Goal: Use online tool/utility: Utilize a website feature to perform a specific function

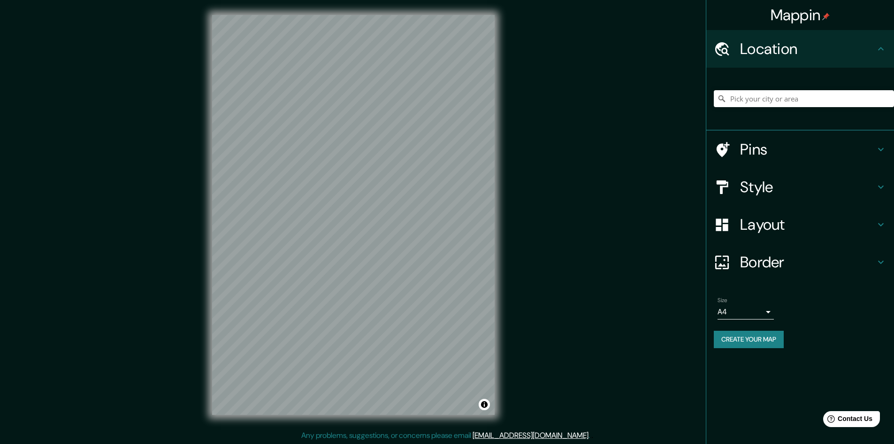
click at [780, 153] on h4 "Pins" at bounding box center [807, 149] width 135 height 19
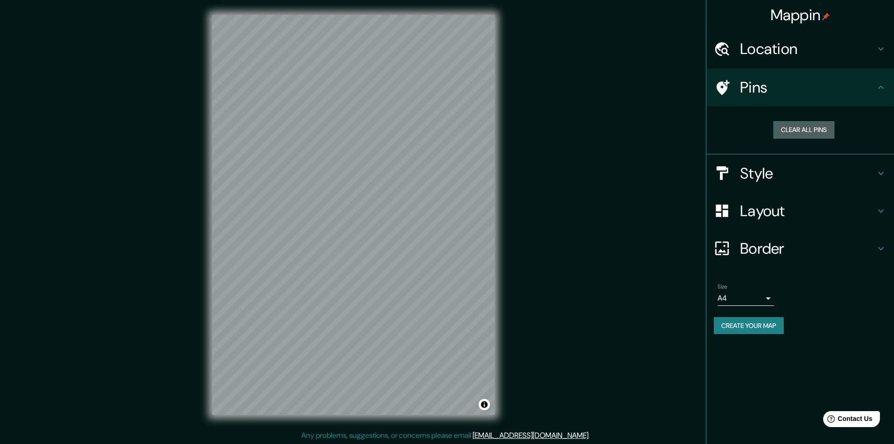
click at [816, 129] on button "Clear all pins" at bounding box center [804, 129] width 61 height 17
click at [762, 177] on h4 "Style" at bounding box center [807, 173] width 135 height 19
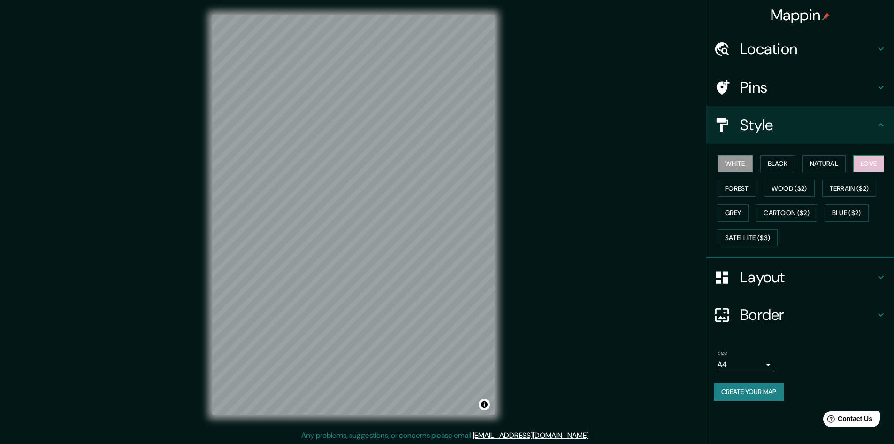
click at [865, 166] on button "Love" at bounding box center [868, 163] width 31 height 17
click at [826, 165] on button "Natural" at bounding box center [824, 163] width 43 height 17
click at [790, 164] on button "Black" at bounding box center [777, 163] width 35 height 17
click at [736, 163] on button "White" at bounding box center [735, 163] width 35 height 17
click at [736, 188] on button "Forest" at bounding box center [737, 188] width 39 height 17
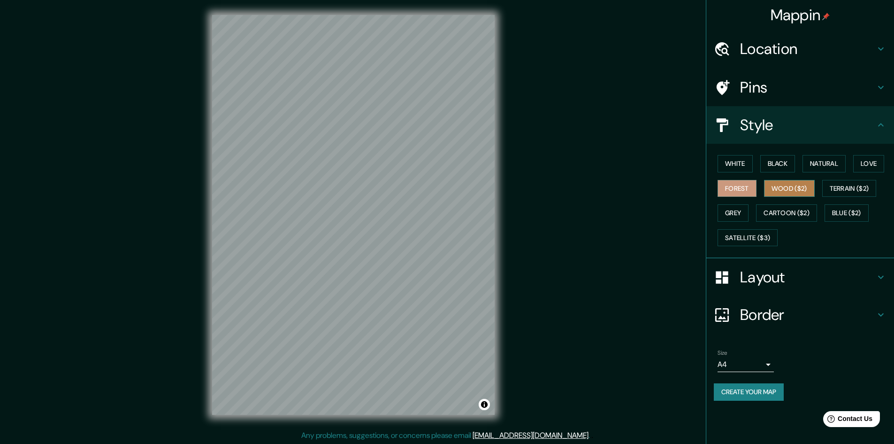
click at [798, 188] on button "Wood ($2)" at bounding box center [789, 188] width 51 height 17
click at [851, 187] on button "Terrain ($2)" at bounding box center [849, 188] width 54 height 17
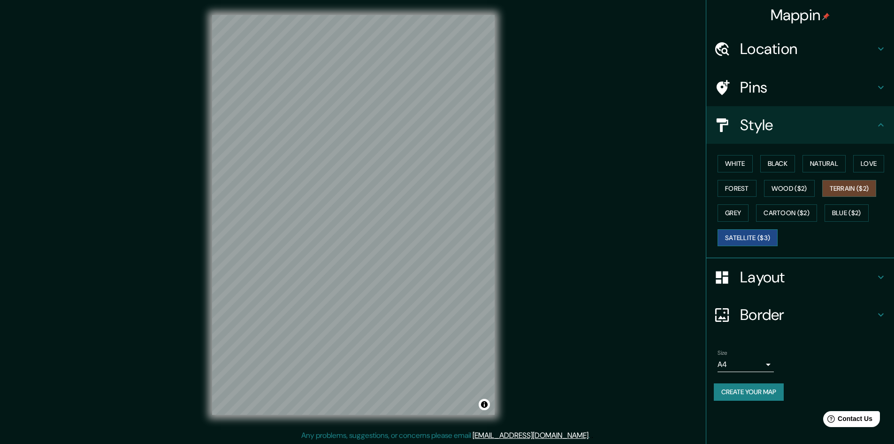
click at [745, 238] on button "Satellite ($3)" at bounding box center [748, 237] width 60 height 17
click at [597, 226] on div "Mappin Location Pins Style White Black Natural Love Forest Wood ($2) Terrain ($…" at bounding box center [447, 222] width 894 height 445
click at [738, 164] on button "White" at bounding box center [735, 163] width 35 height 17
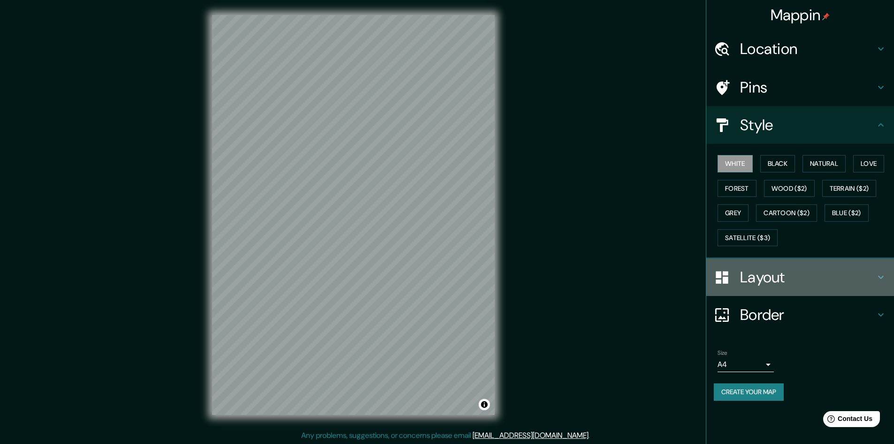
click at [763, 281] on h4 "Layout" at bounding box center [807, 277] width 135 height 19
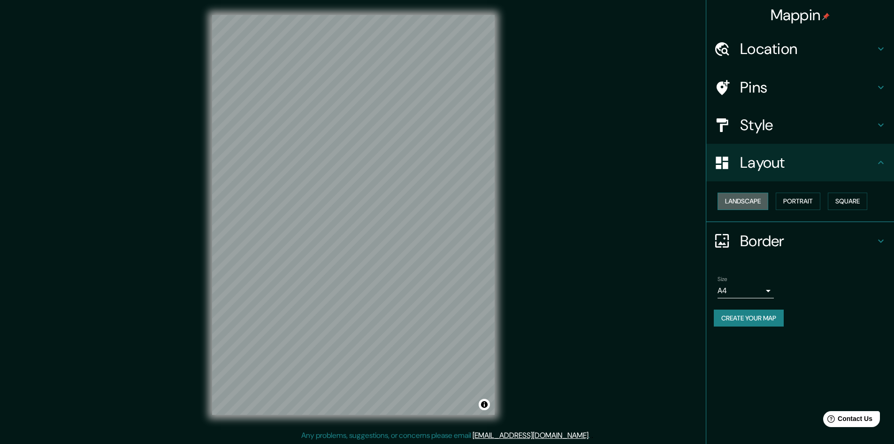
click at [755, 205] on button "Landscape" at bounding box center [743, 200] width 51 height 17
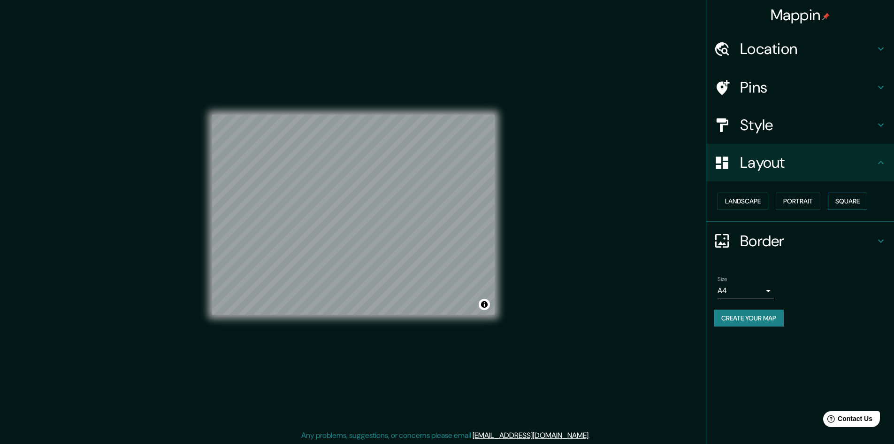
click at [853, 196] on button "Square" at bounding box center [847, 200] width 39 height 17
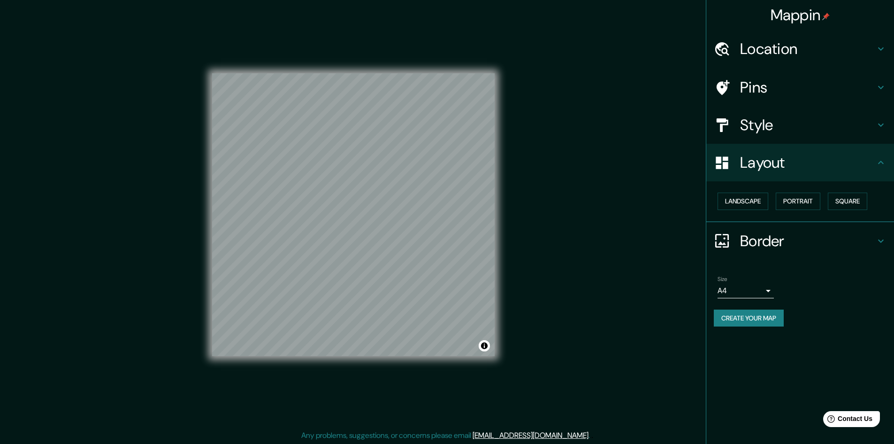
click at [776, 240] on h4 "Border" at bounding box center [807, 240] width 135 height 19
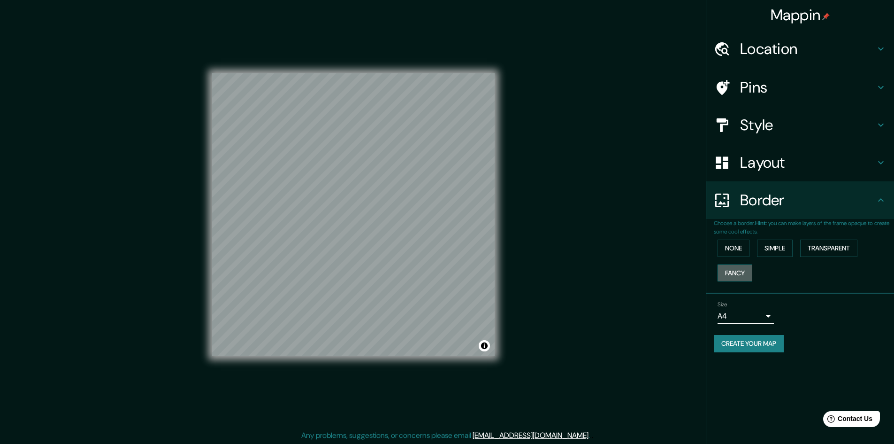
click at [742, 276] on button "Fancy" at bounding box center [735, 272] width 35 height 17
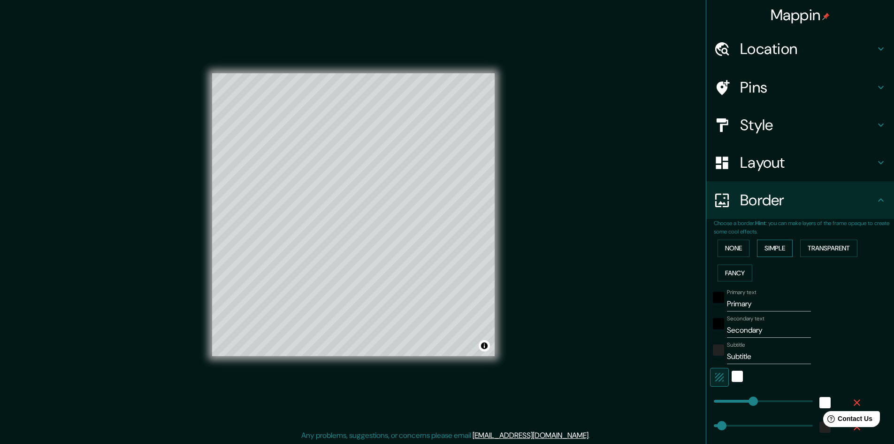
click at [774, 245] on button "Simple" at bounding box center [775, 247] width 36 height 17
click at [657, 279] on div "Mappin Location Pins Style Layout Border Choose a border. Hint : you can make l…" at bounding box center [447, 222] width 894 height 445
click at [715, 373] on icon "button" at bounding box center [719, 377] width 8 height 8
type input "241"
type input "48"
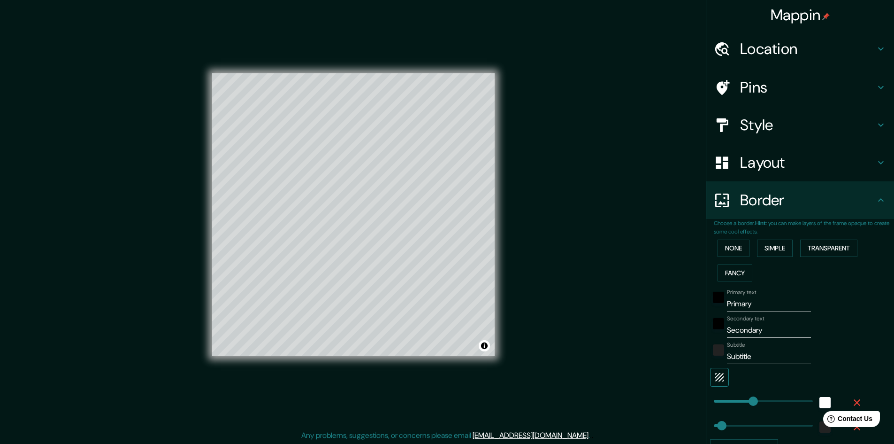
click at [715, 373] on icon "button" at bounding box center [719, 377] width 8 height 8
type input "241"
type input "48"
click at [715, 373] on icon "button" at bounding box center [719, 377] width 8 height 8
type input "241"
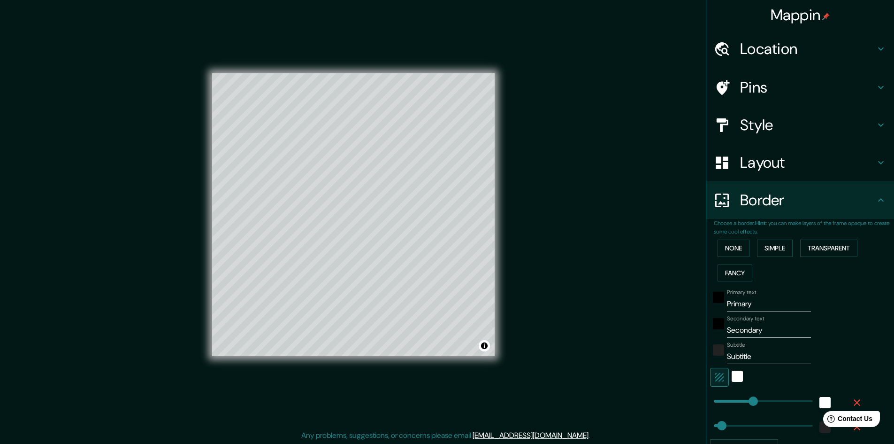
type input "48"
click at [715, 373] on icon "button" at bounding box center [719, 377] width 8 height 8
type input "241"
type input "48"
type input "540"
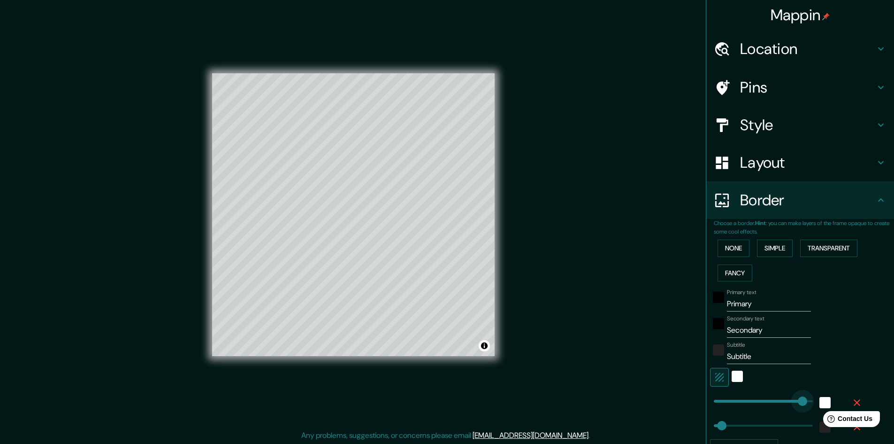
drag, startPoint x: 751, startPoint y: 401, endPoint x: 796, endPoint y: 401, distance: 44.6
type input "48"
type input "0"
drag, startPoint x: 796, startPoint y: 401, endPoint x: 705, endPoint y: 400, distance: 90.6
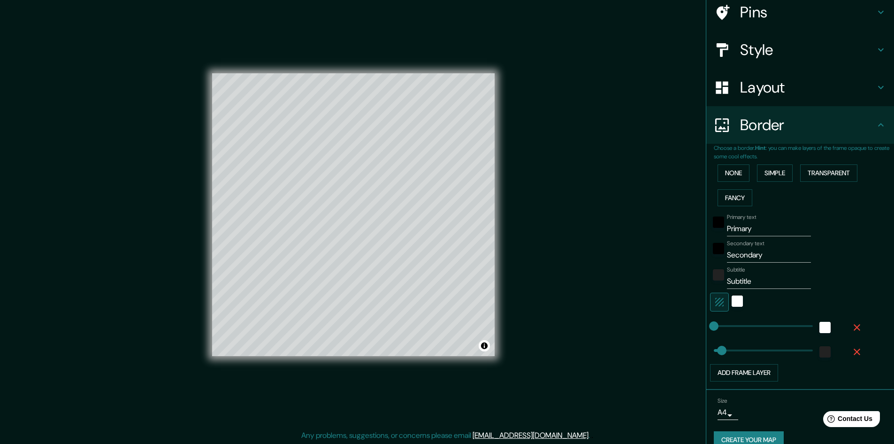
scroll to position [91, 0]
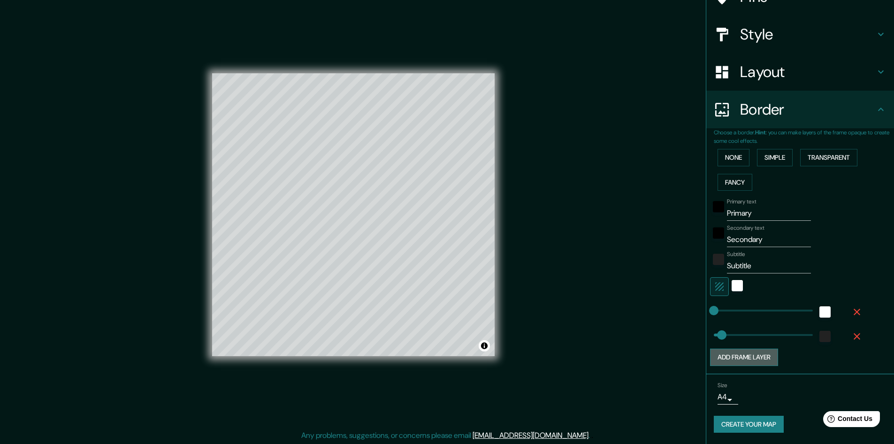
click at [752, 357] on button "Add frame layer" at bounding box center [744, 356] width 68 height 17
type input "48"
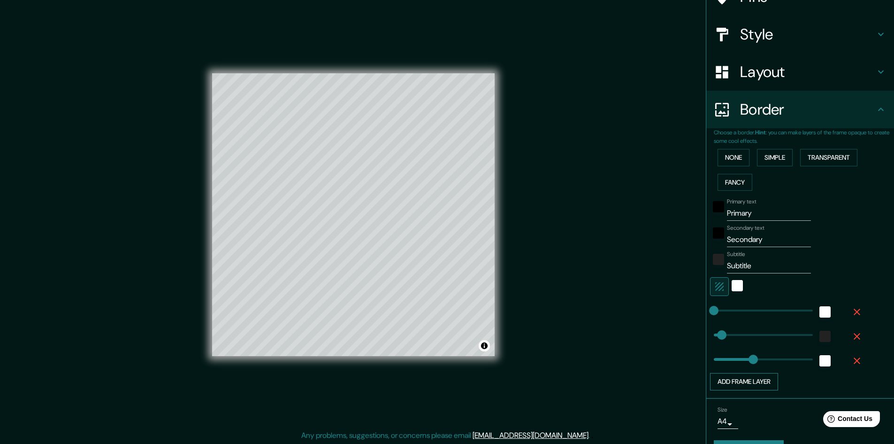
type input "277"
type input "48"
type input "572"
drag, startPoint x: 752, startPoint y: 357, endPoint x: 801, endPoint y: 361, distance: 48.5
type input "48"
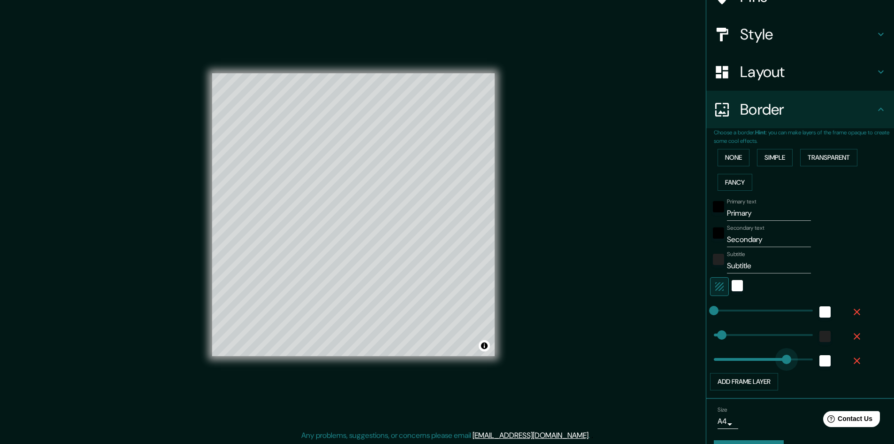
type input "0"
drag, startPoint x: 801, startPoint y: 361, endPoint x: 700, endPoint y: 361, distance: 100.5
type input "48"
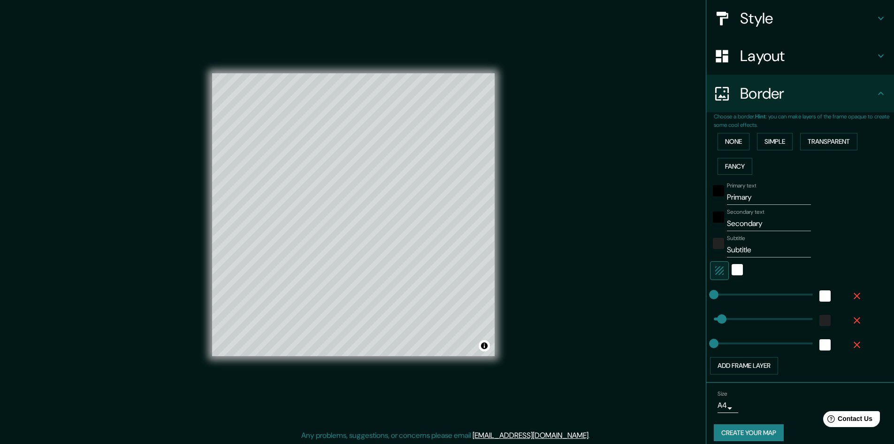
scroll to position [115, 0]
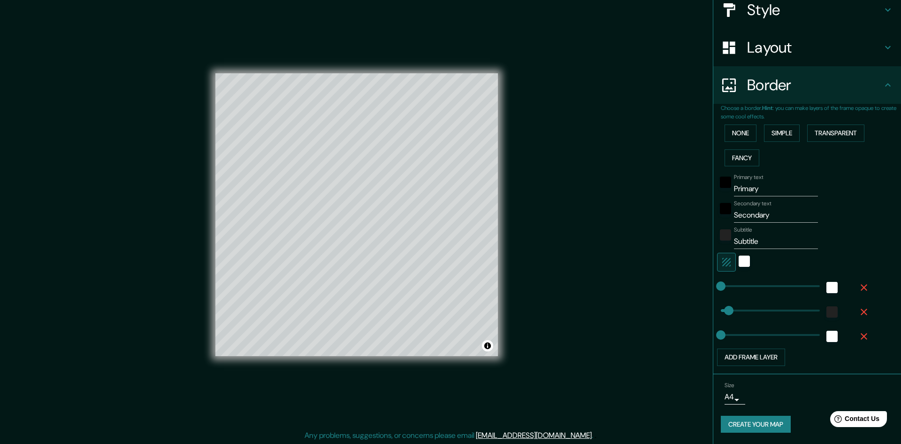
click at [720, 395] on body "Mappin Location Pins Style Layout Border Choose a border. Hint : you can make l…" at bounding box center [450, 222] width 901 height 444
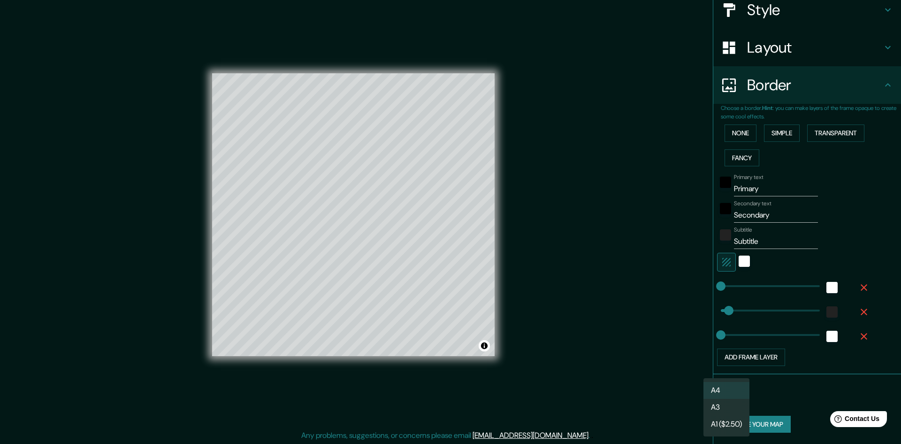
click at [583, 316] on div at bounding box center [450, 222] width 901 height 444
